Goal: Task Accomplishment & Management: Use online tool/utility

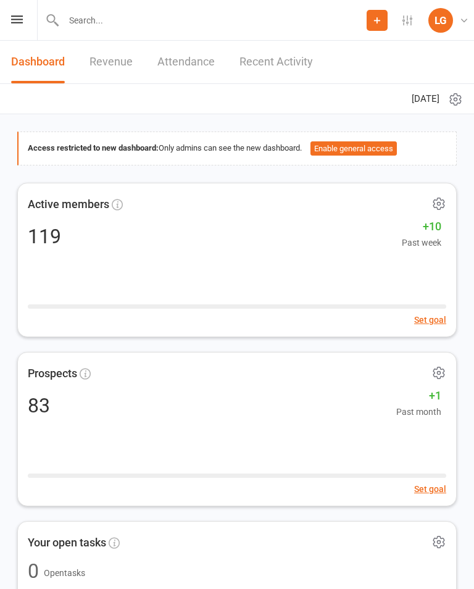
click at [177, 71] on link "Attendance" at bounding box center [185, 62] width 57 height 43
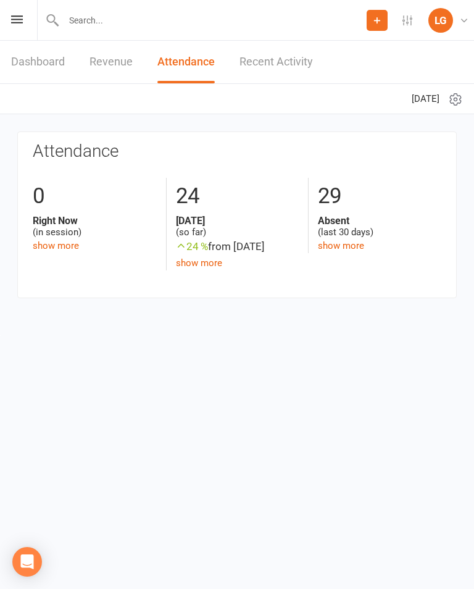
click at [46, 54] on link "Dashboard" at bounding box center [38, 62] width 54 height 43
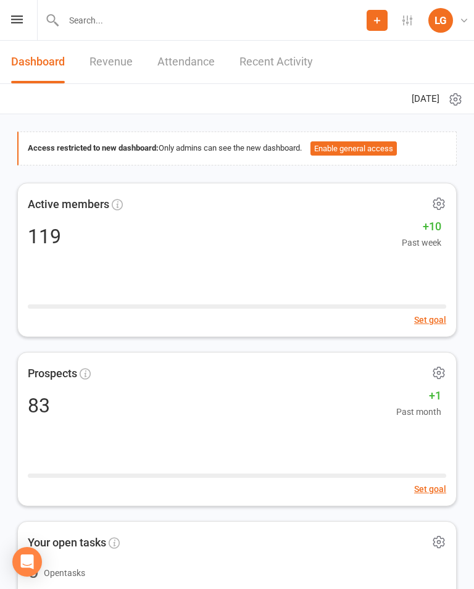
click at [20, 13] on div "Prospect Member Non-attending contact Class / event Appointment Task Membership…" at bounding box center [237, 20] width 474 height 41
click at [16, 21] on icon at bounding box center [17, 19] width 12 height 8
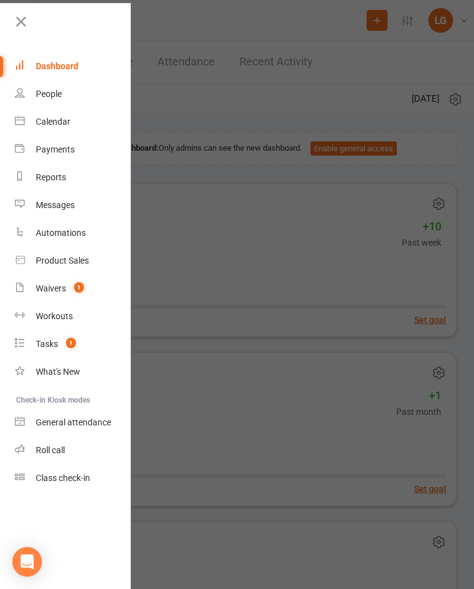
click at [56, 88] on link "People" at bounding box center [73, 94] width 117 height 28
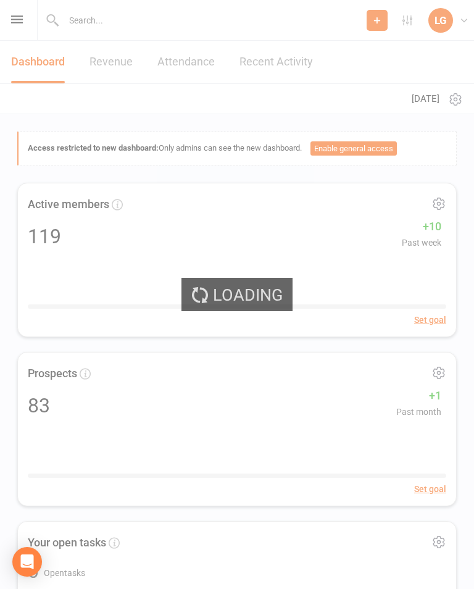
select select "100"
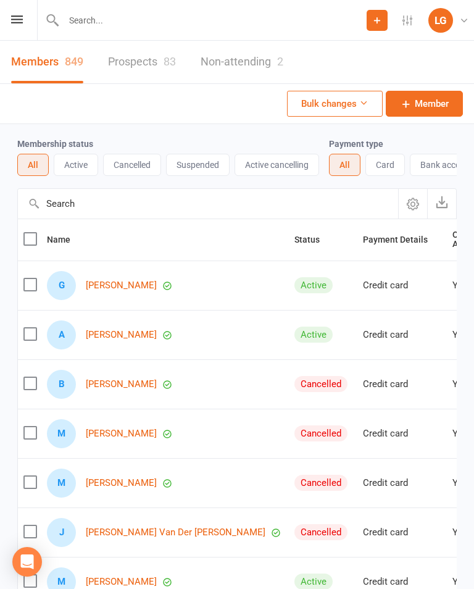
click at [451, 13] on div "LG" at bounding box center [440, 20] width 25 height 25
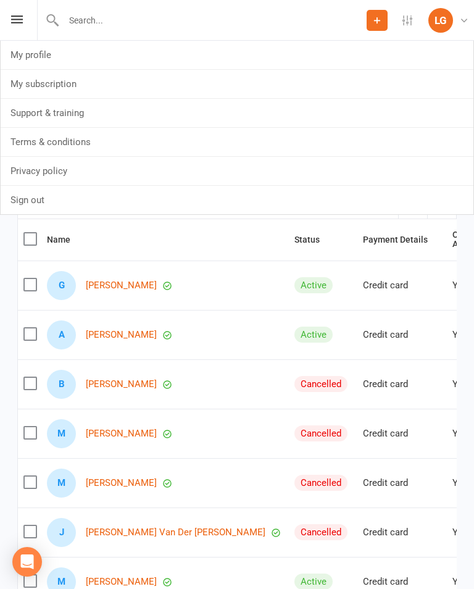
click at [19, 12] on div "Prospect Member Non-attending contact Class / event Appointment Task Membership…" at bounding box center [237, 20] width 474 height 41
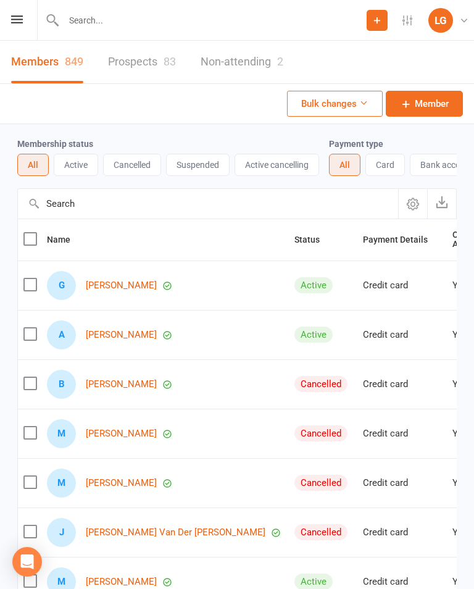
click at [10, 12] on div "Prospect Member Non-attending contact Class / event Appointment Task Membership…" at bounding box center [237, 20] width 474 height 41
click at [12, 20] on icon at bounding box center [17, 19] width 12 height 8
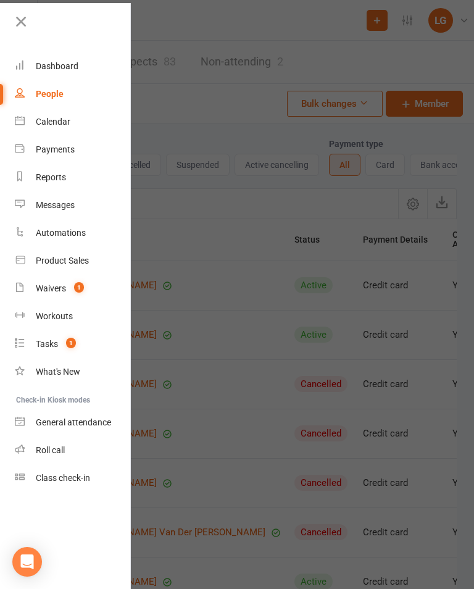
click at [52, 128] on link "Calendar" at bounding box center [73, 122] width 117 height 28
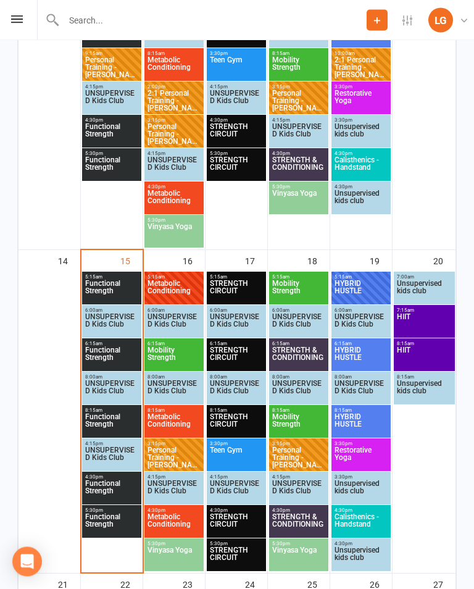
scroll to position [803, 0]
click at [112, 477] on span "4:30pm - 5:15pm" at bounding box center [112, 477] width 54 height 6
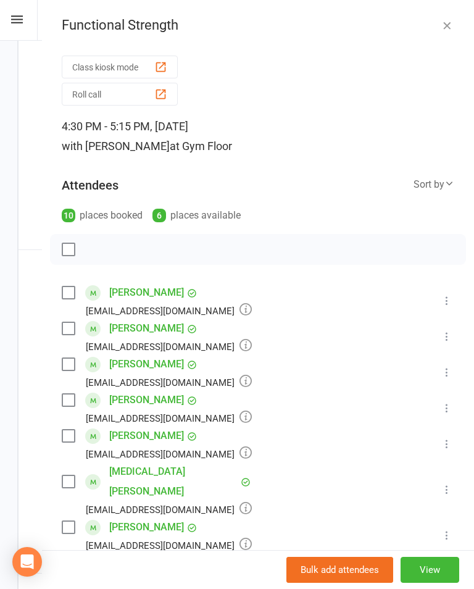
click at [139, 66] on button "Class kiosk mode" at bounding box center [120, 67] width 116 height 23
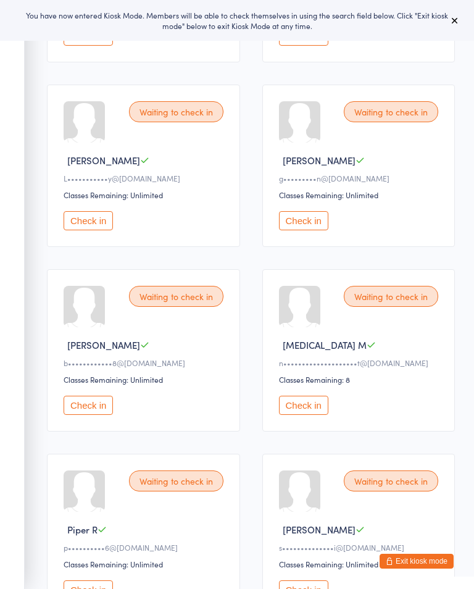
scroll to position [306, 0]
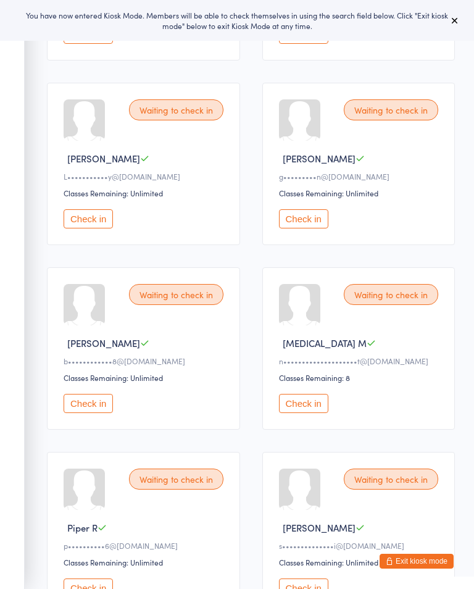
click at [302, 222] on button "Check in" at bounding box center [303, 218] width 49 height 19
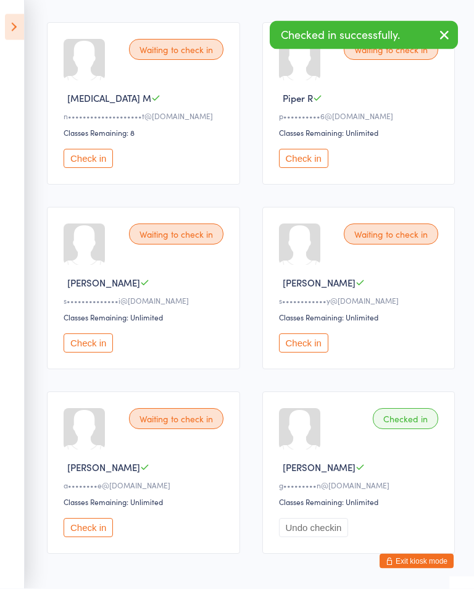
scroll to position [607, 0]
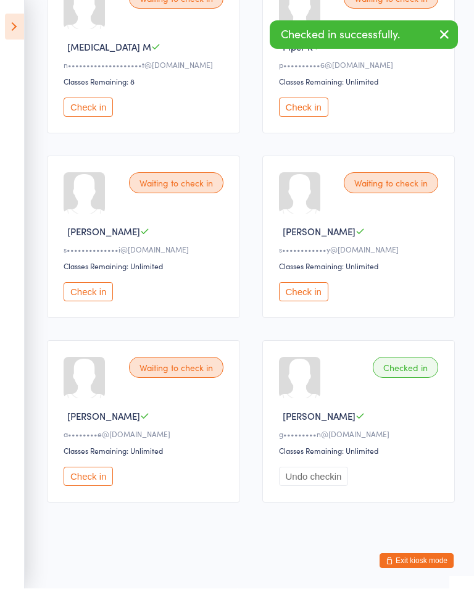
click at [97, 301] on button "Check in" at bounding box center [88, 292] width 49 height 19
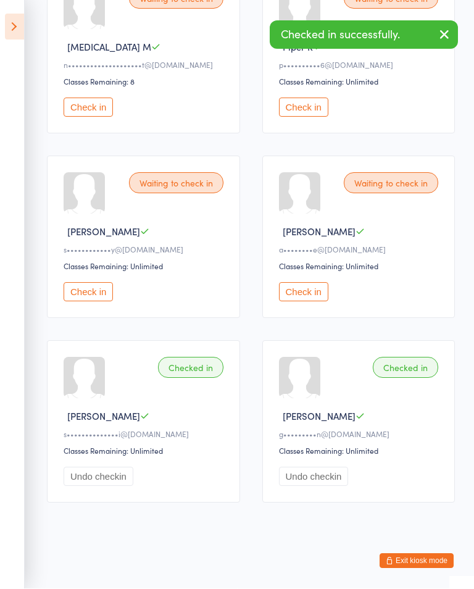
click at [312, 294] on button "Check in" at bounding box center [303, 292] width 49 height 19
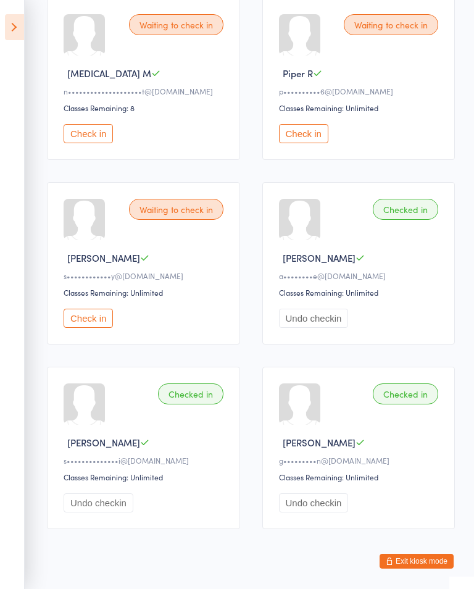
scroll to position [590, 0]
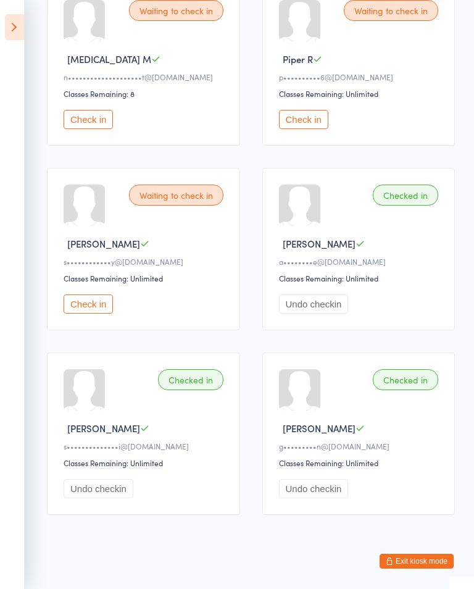
click at [99, 314] on button "Check in" at bounding box center [88, 303] width 49 height 19
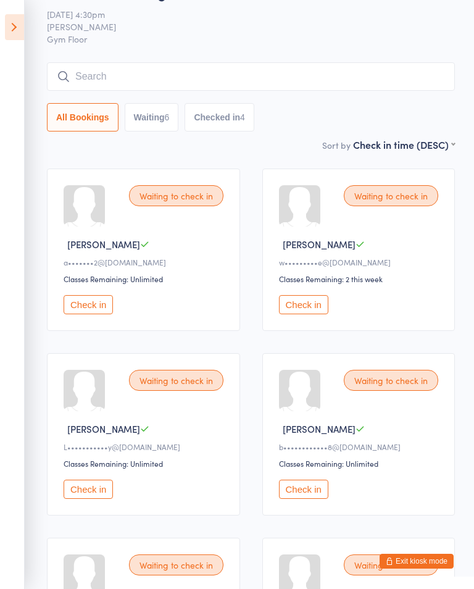
scroll to position [22, 0]
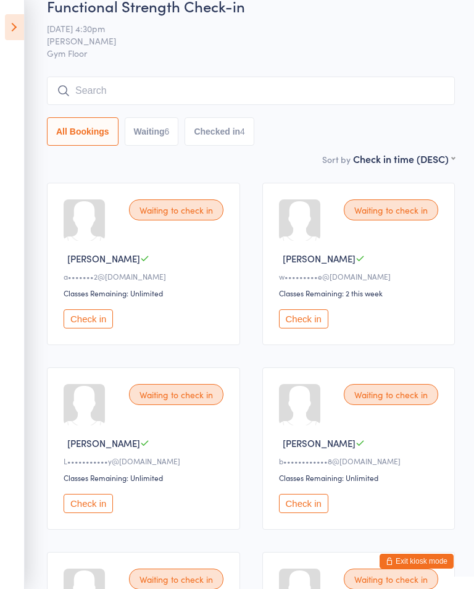
click at [88, 316] on button "Check in" at bounding box center [88, 318] width 49 height 19
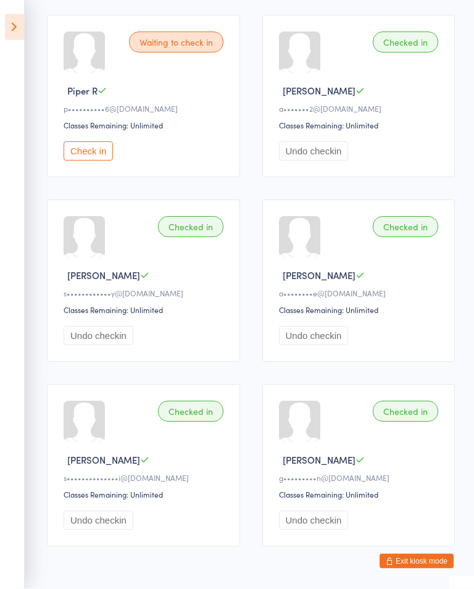
scroll to position [580, 0]
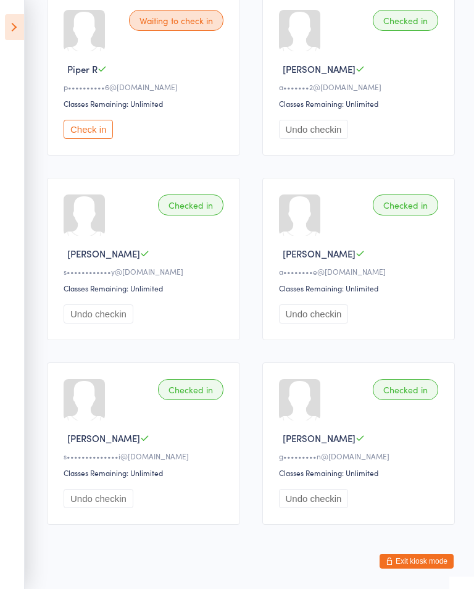
click at [317, 323] on button "Undo checkin" at bounding box center [314, 313] width 70 height 19
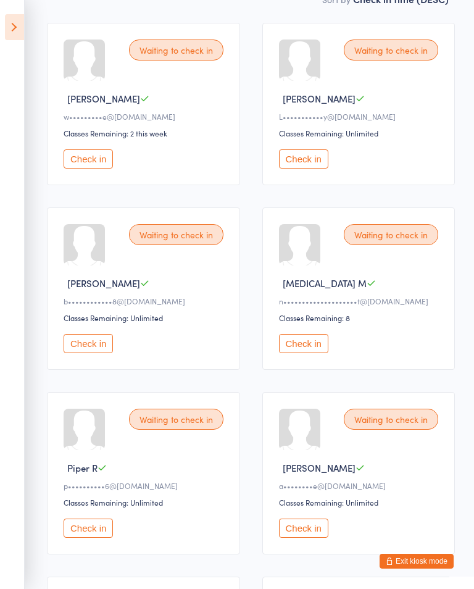
scroll to position [181, 0]
click at [79, 162] on button "Check in" at bounding box center [88, 159] width 49 height 19
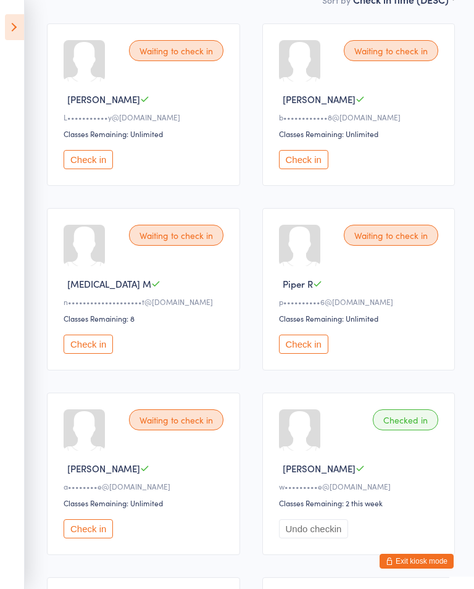
click at [303, 156] on button "Check in" at bounding box center [303, 159] width 49 height 19
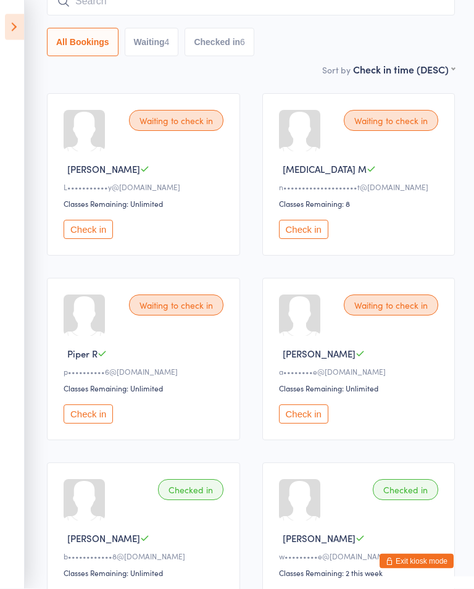
scroll to position [115, 0]
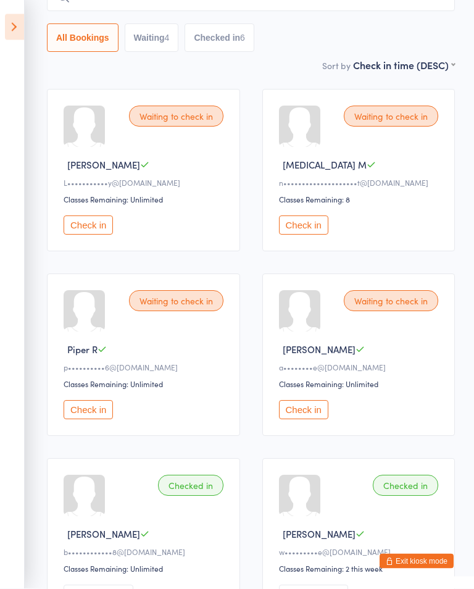
click at [320, 220] on button "Check in" at bounding box center [303, 225] width 49 height 19
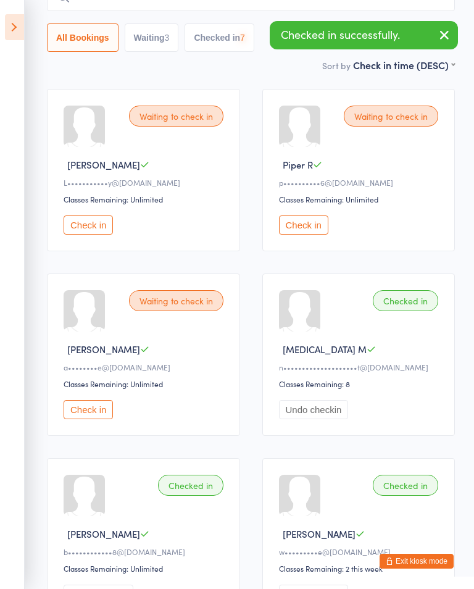
click at [314, 227] on button "Check in" at bounding box center [303, 224] width 49 height 19
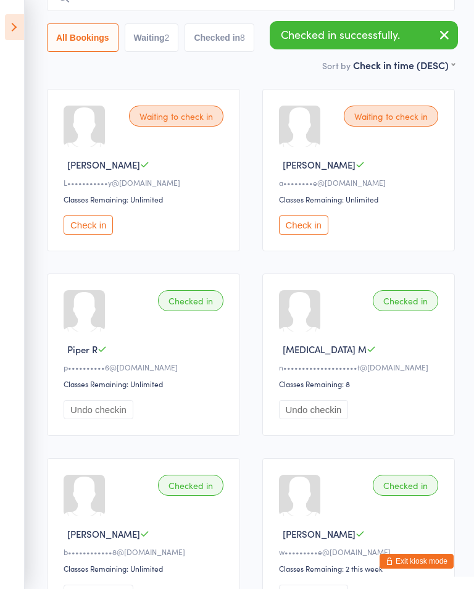
click at [301, 224] on button "Check in" at bounding box center [303, 224] width 49 height 19
click at [103, 227] on button "Check in" at bounding box center [88, 224] width 49 height 19
click at [455, 37] on button "button" at bounding box center [444, 36] width 27 height 28
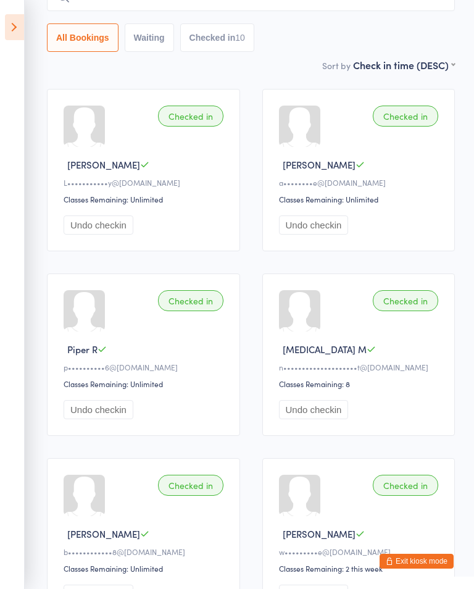
click at [10, 38] on icon at bounding box center [14, 27] width 19 height 26
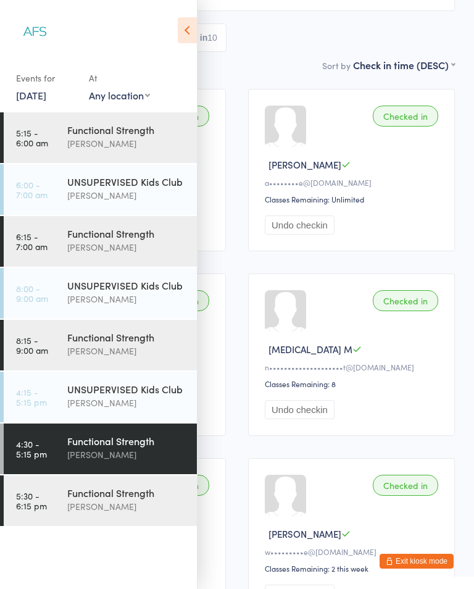
click at [122, 507] on div "[PERSON_NAME]" at bounding box center [126, 506] width 119 height 14
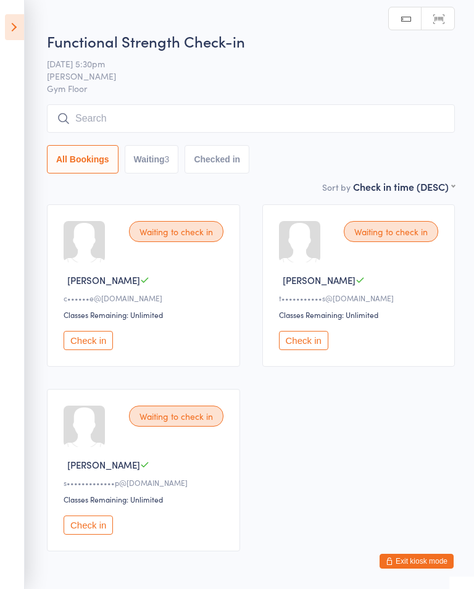
click at [7, 33] on icon at bounding box center [14, 27] width 19 height 26
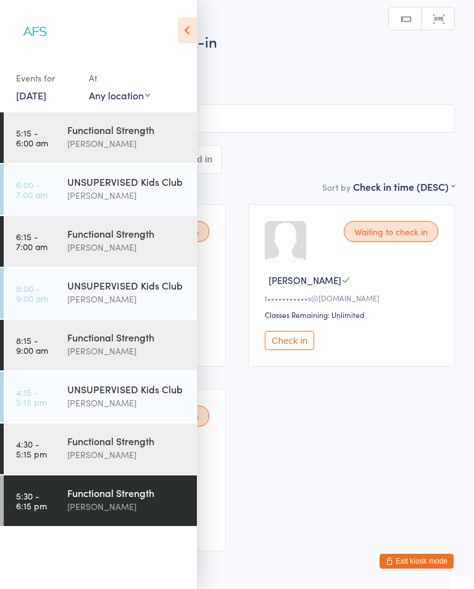
click at [111, 446] on div "Functional Strength" at bounding box center [126, 441] width 119 height 14
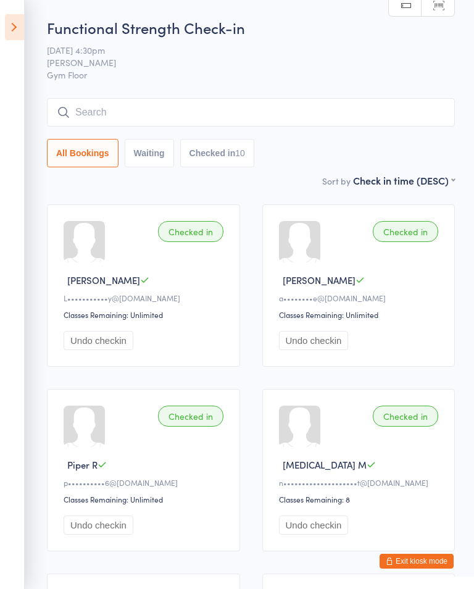
click at [14, 20] on icon at bounding box center [14, 27] width 19 height 26
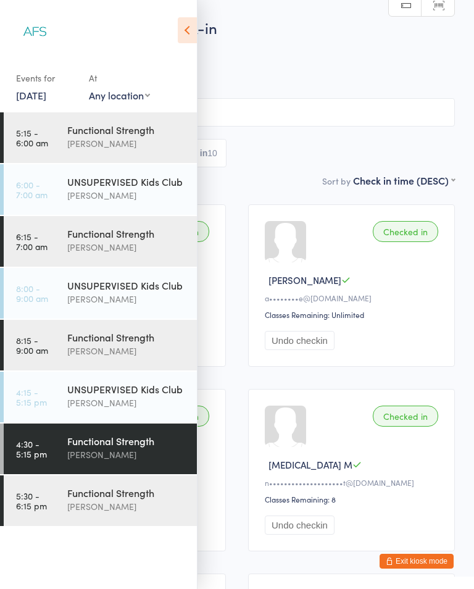
click at [101, 503] on div "[PERSON_NAME]" at bounding box center [126, 506] width 119 height 14
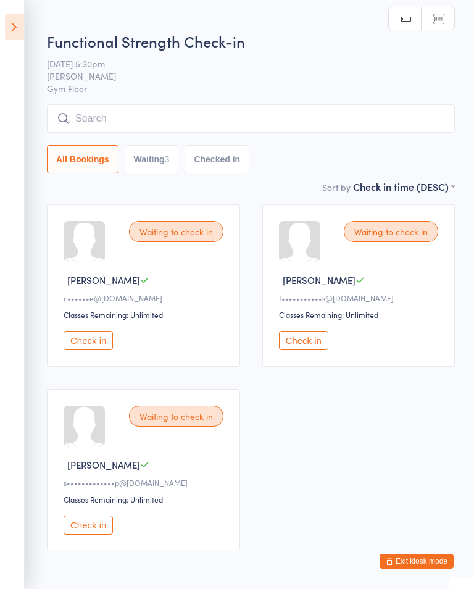
click at [316, 336] on button "Check in" at bounding box center [303, 340] width 49 height 19
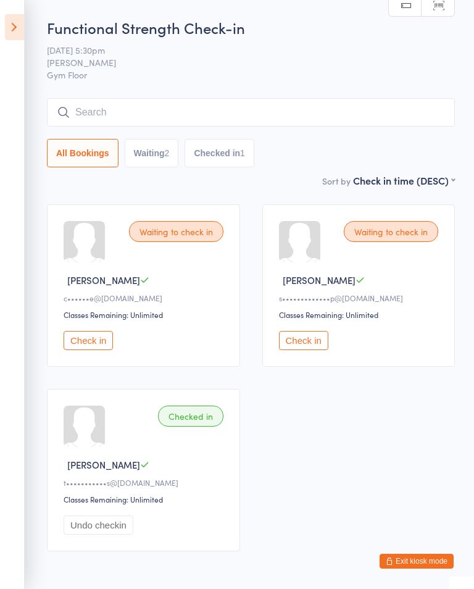
click at [13, 23] on icon at bounding box center [14, 27] width 19 height 26
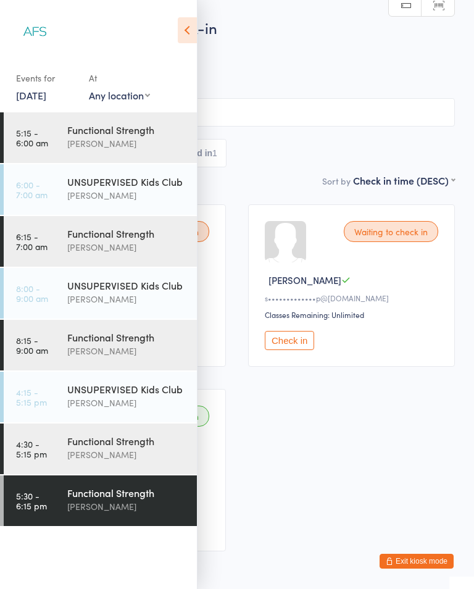
click at [123, 458] on div "[PERSON_NAME]" at bounding box center [126, 455] width 119 height 14
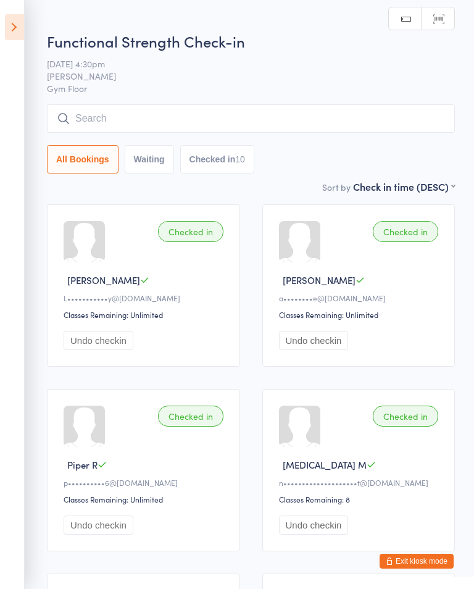
click at [10, 29] on icon at bounding box center [14, 27] width 19 height 26
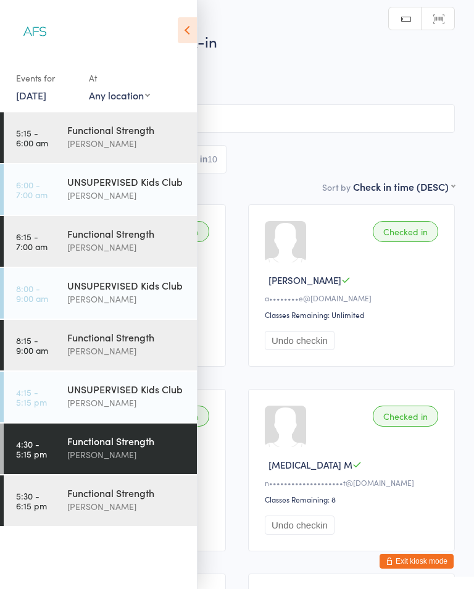
click at [126, 515] on div "Functional Strength [PERSON_NAME]" at bounding box center [132, 499] width 130 height 49
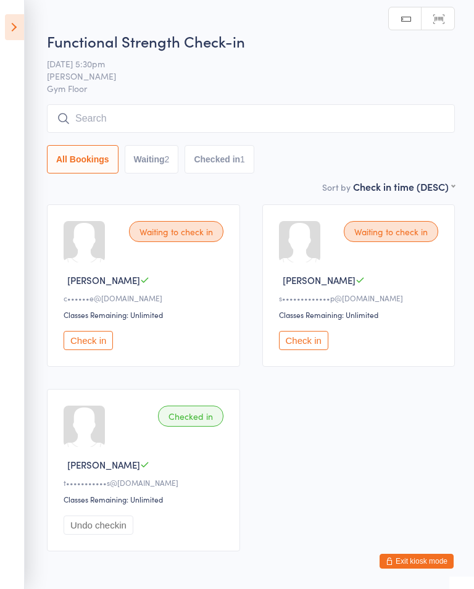
click at [103, 350] on button "Check in" at bounding box center [88, 340] width 49 height 19
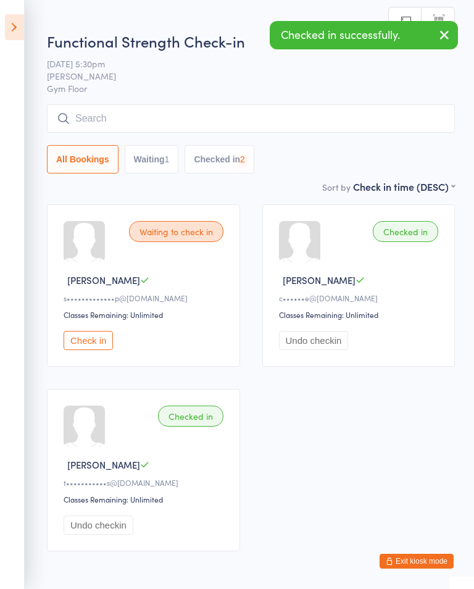
click at [19, 28] on icon at bounding box center [14, 27] width 19 height 26
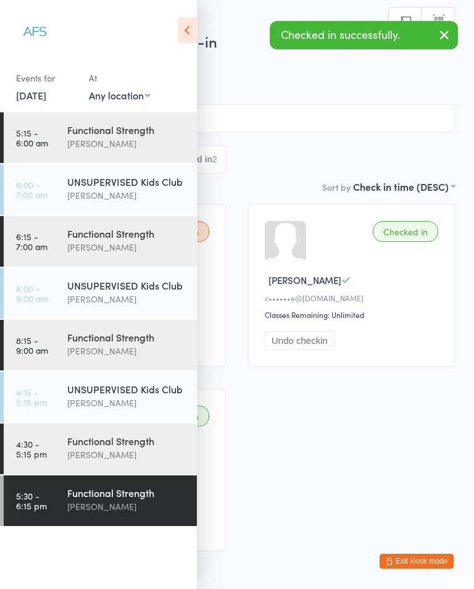
click at [111, 358] on div "[PERSON_NAME]" at bounding box center [126, 351] width 119 height 14
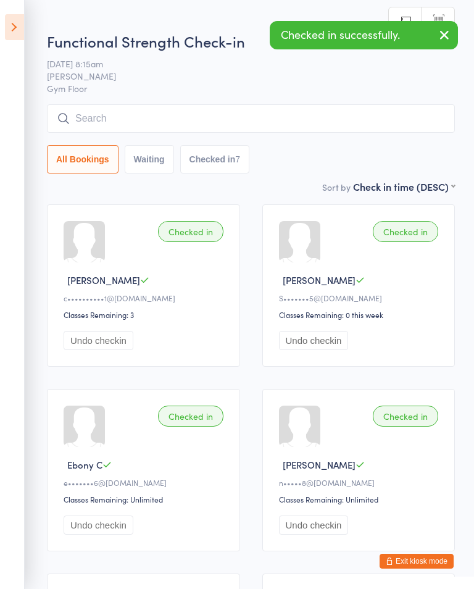
click at [5, 37] on icon at bounding box center [14, 27] width 19 height 26
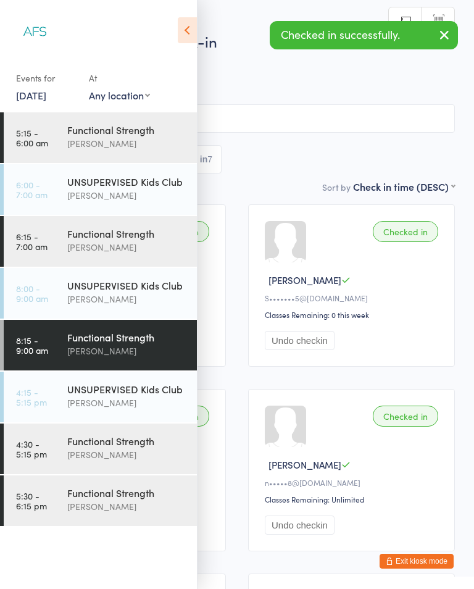
click at [80, 245] on div "[PERSON_NAME]" at bounding box center [126, 247] width 119 height 14
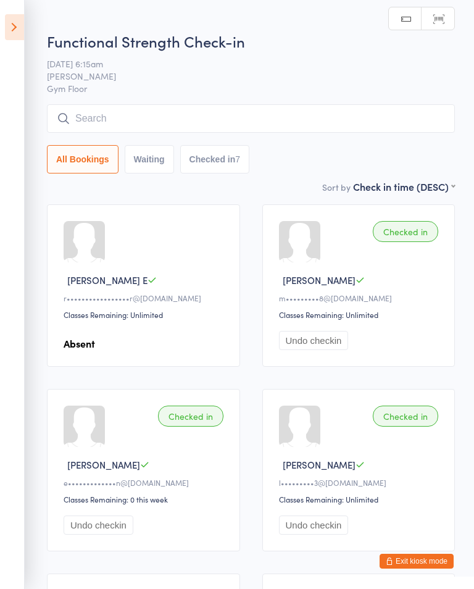
click at [2, 38] on aside "Events for [DATE] [DATE] [DATE] Sun Mon Tue Wed Thu Fri Sat 36 31 01 02 03 04 0…" at bounding box center [12, 294] width 25 height 589
click at [16, 34] on icon at bounding box center [14, 27] width 19 height 26
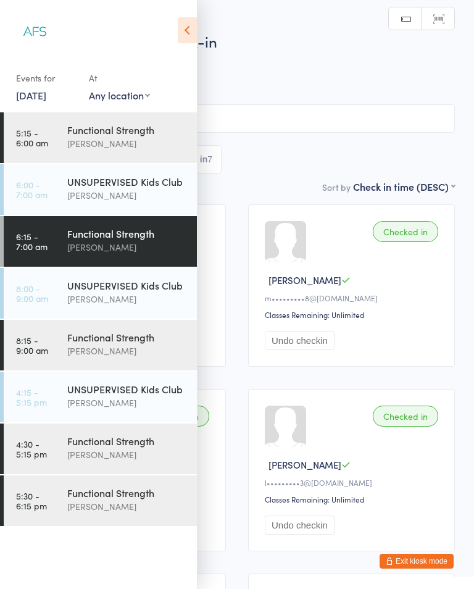
click at [67, 136] on link "5:15 - 6:00 am Functional Strength [PERSON_NAME]" at bounding box center [100, 137] width 193 height 51
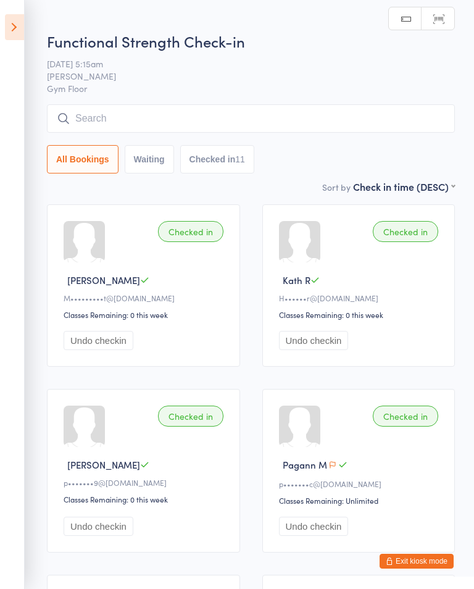
click at [2, 43] on aside "Events for [DATE] [DATE] [DATE] Sun Mon Tue Wed Thu Fri Sat 36 31 01 02 03 04 0…" at bounding box center [12, 294] width 25 height 589
click at [3, 44] on aside "Events for [DATE] [DATE] [DATE] Sun Mon Tue Wed Thu Fri Sat 36 31 01 02 03 04 0…" at bounding box center [12, 294] width 25 height 589
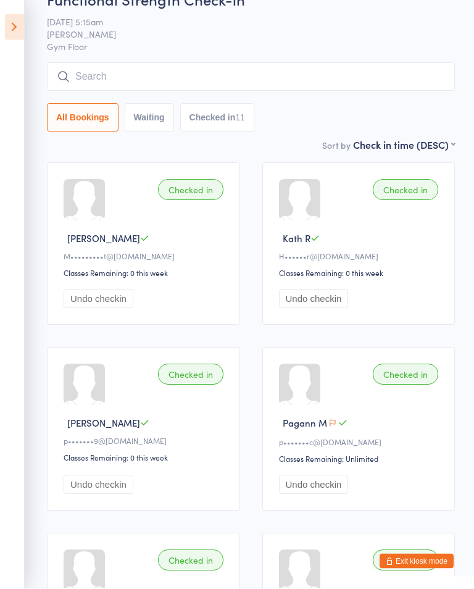
click at [16, 29] on icon at bounding box center [14, 27] width 19 height 26
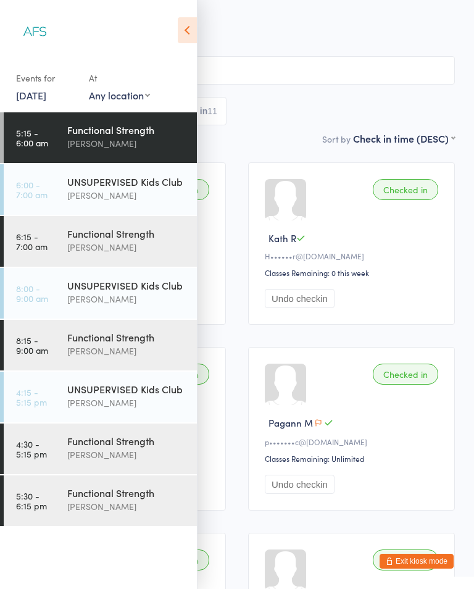
click at [113, 506] on div "[PERSON_NAME]" at bounding box center [126, 506] width 119 height 14
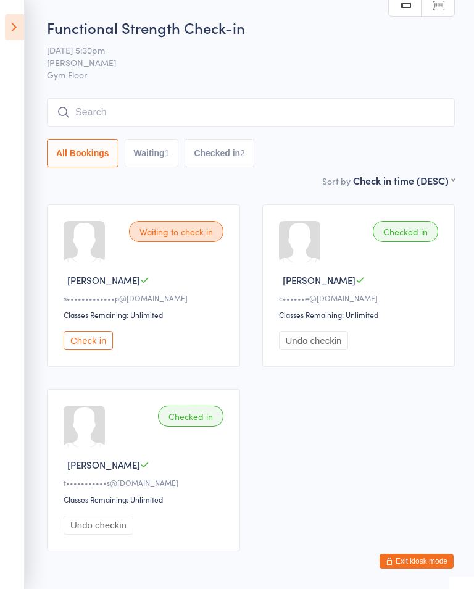
click at [109, 350] on button "Check in" at bounding box center [88, 340] width 49 height 19
click at [274, 114] on input "search" at bounding box center [251, 112] width 408 height 28
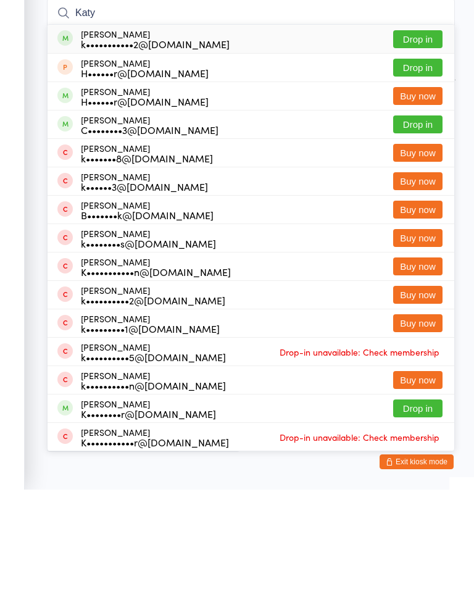
type input "Katy"
click at [419, 130] on button "Drop in" at bounding box center [417, 139] width 49 height 18
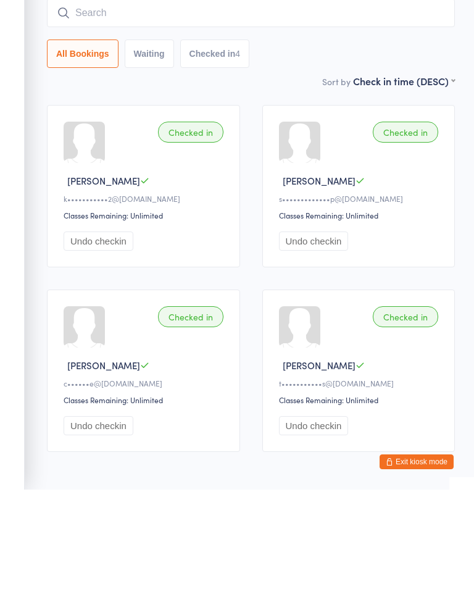
click at [13, 36] on icon at bounding box center [14, 27] width 19 height 26
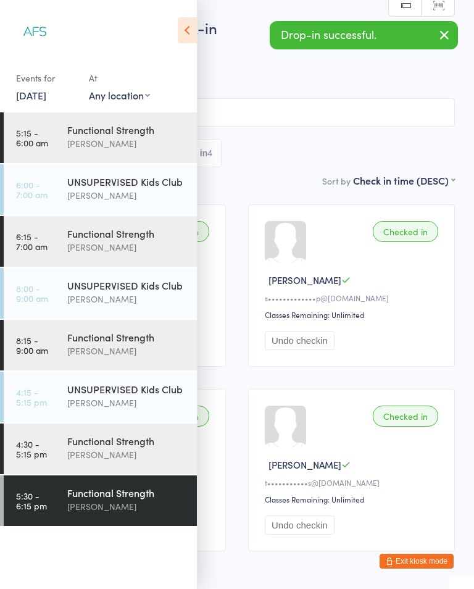
click at [454, 37] on button "button" at bounding box center [444, 36] width 27 height 28
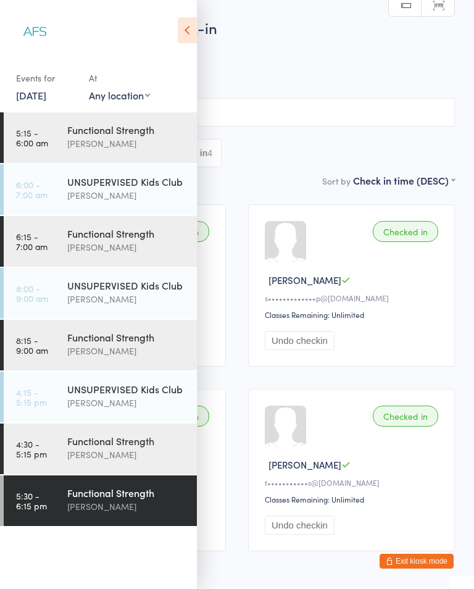
click at [430, 556] on button "Exit kiosk mode" at bounding box center [417, 561] width 74 height 15
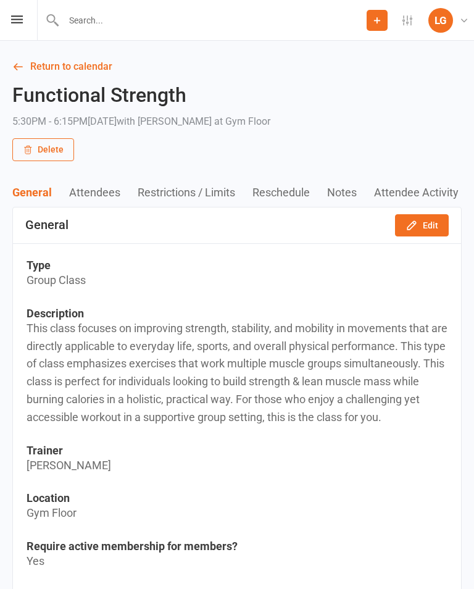
click at [87, 69] on link "Return to calendar" at bounding box center [236, 66] width 449 height 17
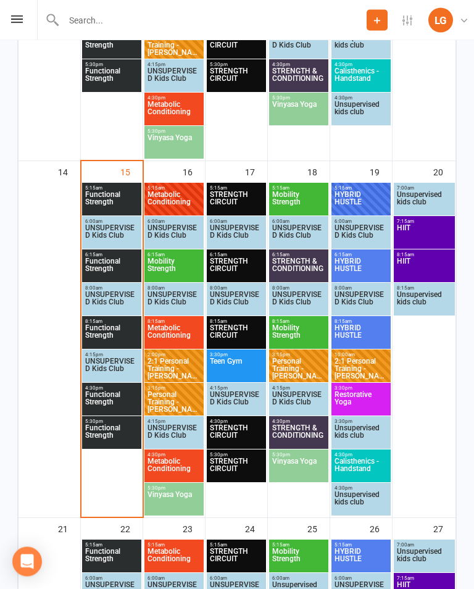
click at [175, 200] on span "Metabolic Conditioning" at bounding box center [174, 202] width 54 height 22
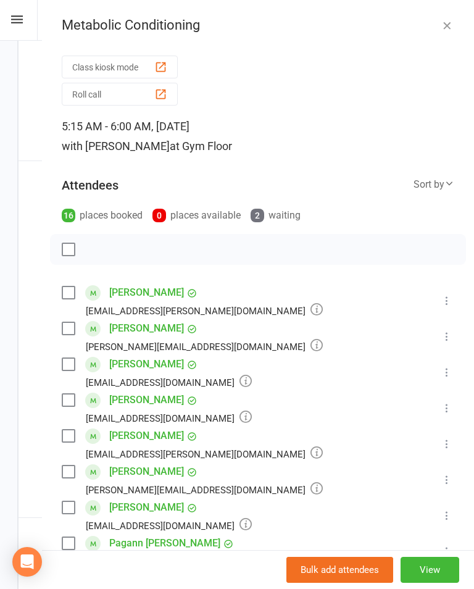
click at [450, 30] on icon "button" at bounding box center [447, 25] width 12 height 12
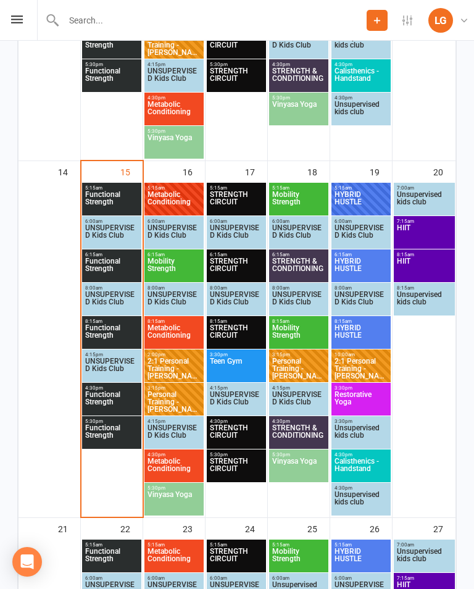
click at [186, 255] on span "6:15am - 7:00am" at bounding box center [174, 255] width 54 height 6
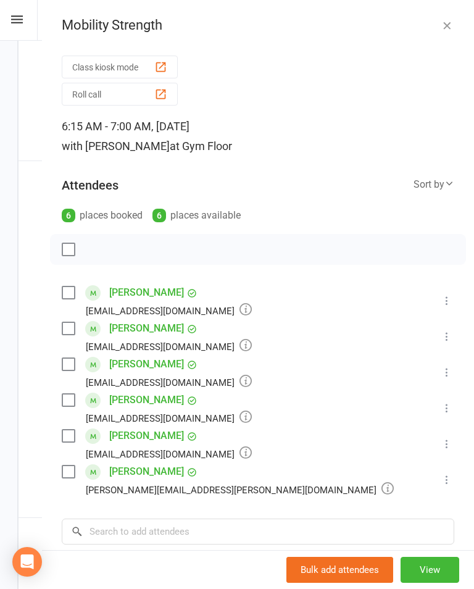
click at [445, 24] on icon "button" at bounding box center [447, 25] width 12 height 12
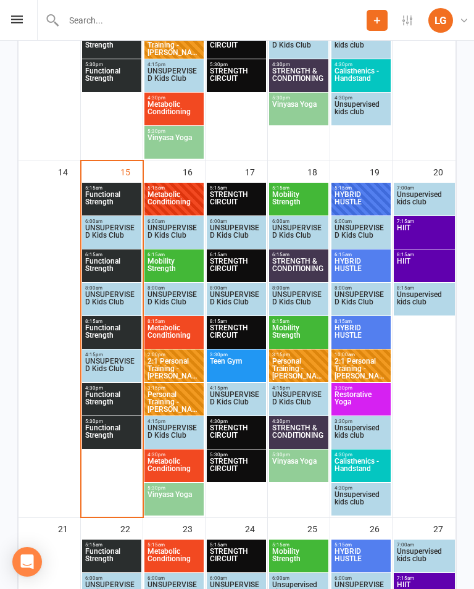
click at [169, 336] on span "Metabolic Conditioning" at bounding box center [174, 335] width 54 height 22
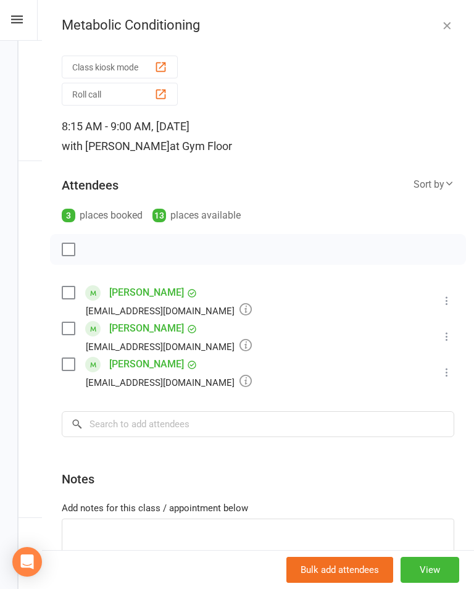
click at [457, 54] on div "Class kiosk mode Roll call 8:15 AM - 9:00 AM, Tuesday, September, 16, 2025 with…" at bounding box center [258, 336] width 432 height 570
click at [452, 19] on icon "button" at bounding box center [447, 25] width 12 height 12
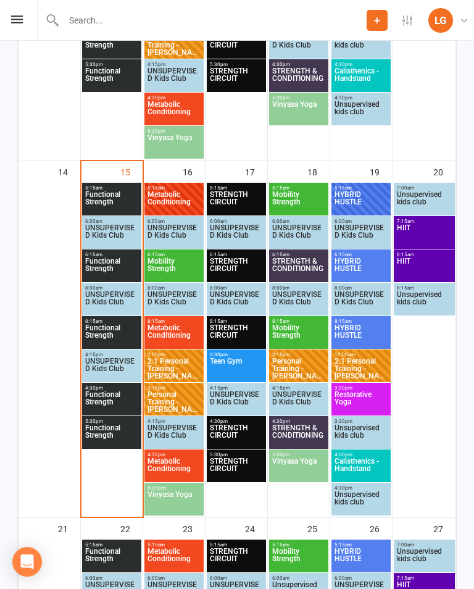
click at [187, 467] on span "Metabolic Conditioning" at bounding box center [174, 468] width 54 height 22
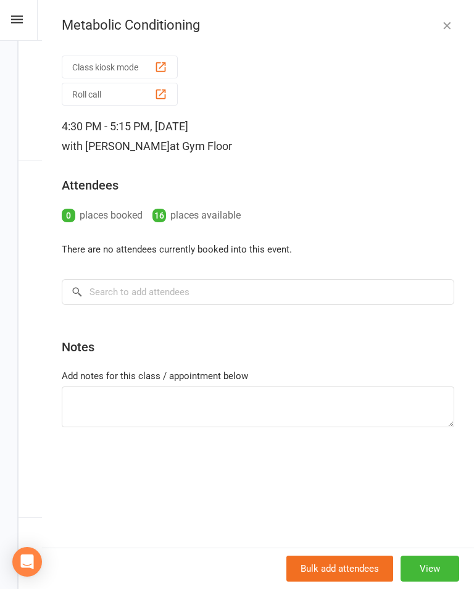
click at [448, 26] on icon "button" at bounding box center [447, 25] width 12 height 12
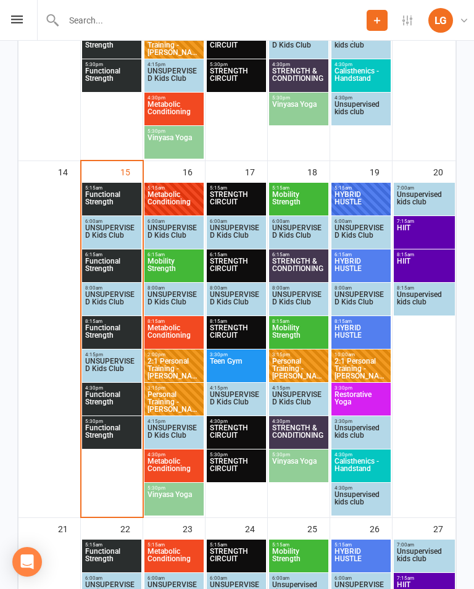
click at [180, 492] on span "Vinyasa Yoga" at bounding box center [174, 502] width 54 height 22
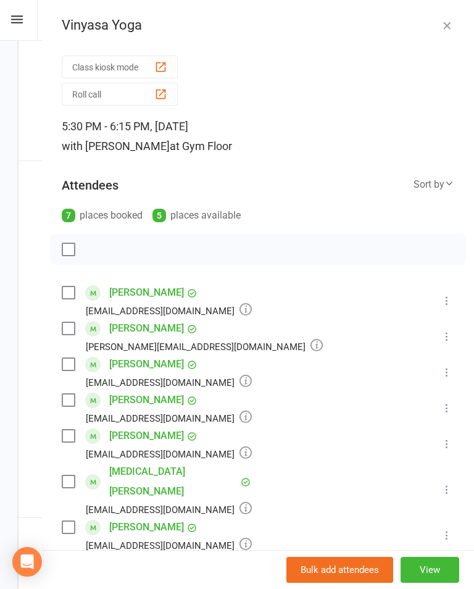
click at [445, 31] on button "button" at bounding box center [447, 25] width 15 height 15
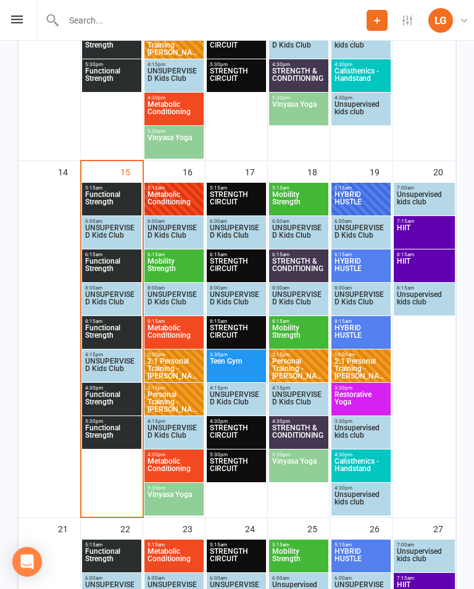
click at [239, 189] on span "5:15am - 6:00am" at bounding box center [236, 188] width 54 height 6
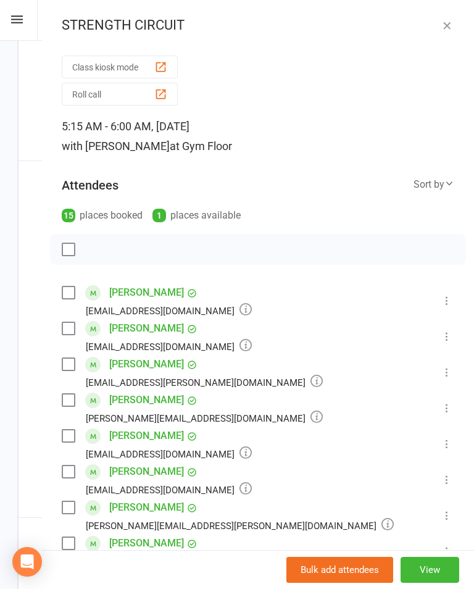
click at [449, 31] on icon "button" at bounding box center [447, 25] width 12 height 12
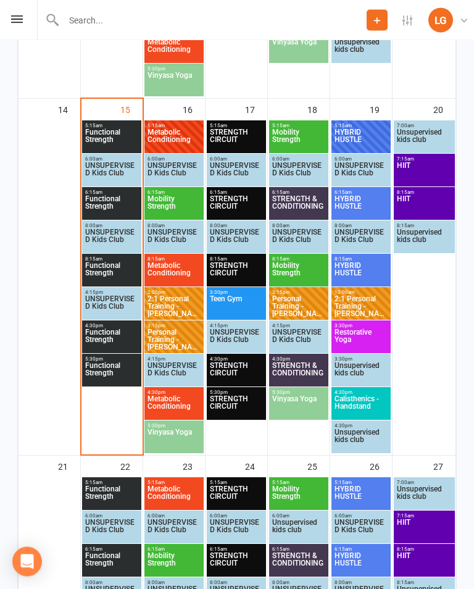
click at [369, 399] on span "Calisthenics - Handstand" at bounding box center [361, 407] width 54 height 22
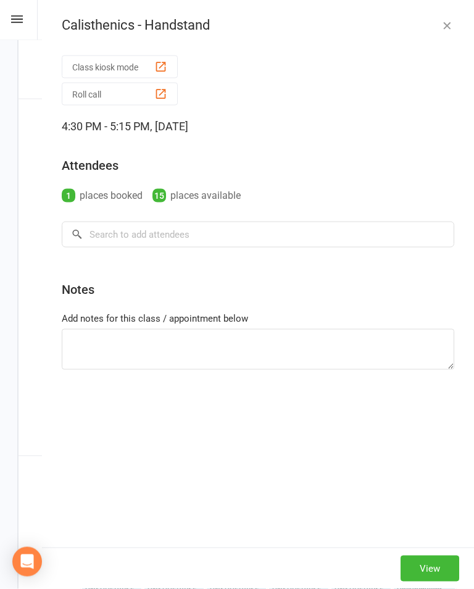
scroll to position [954, 0]
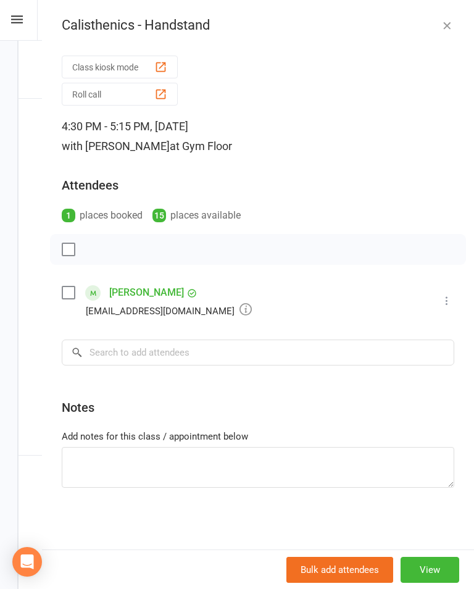
click at [447, 27] on icon "button" at bounding box center [447, 25] width 12 height 12
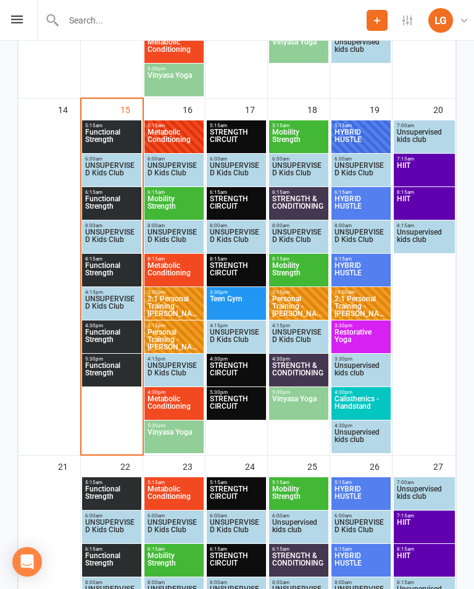
click at [182, 438] on span "Vinyasa Yoga" at bounding box center [174, 439] width 54 height 22
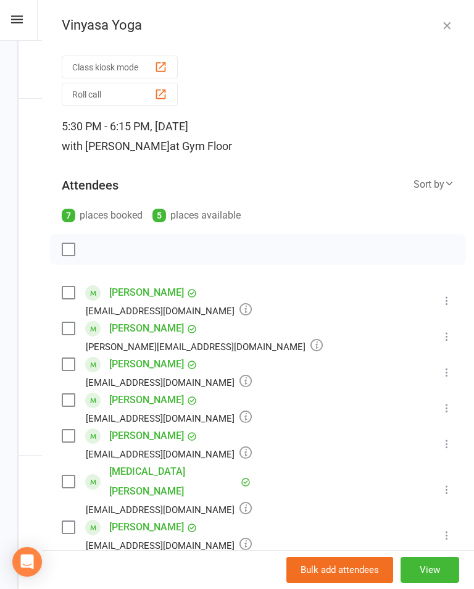
click at [443, 28] on icon "button" at bounding box center [447, 25] width 12 height 12
